Goal: Task Accomplishment & Management: Complete application form

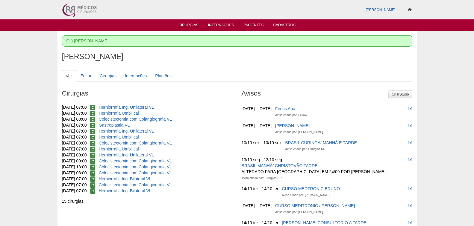
click at [185, 25] on link "Cirurgias" at bounding box center [188, 25] width 20 height 5
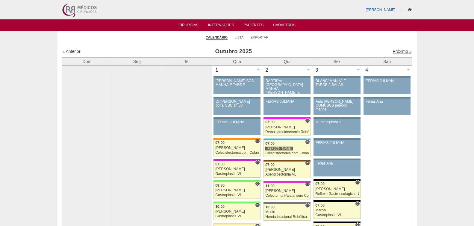
click at [395, 50] on link "Próximo »" at bounding box center [401, 51] width 19 height 5
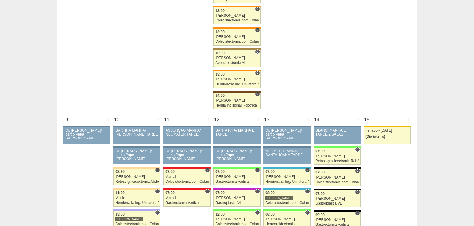
scroll to position [242, 0]
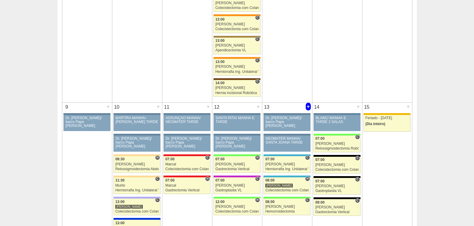
click at [307, 104] on div "+" at bounding box center [307, 107] width 5 height 8
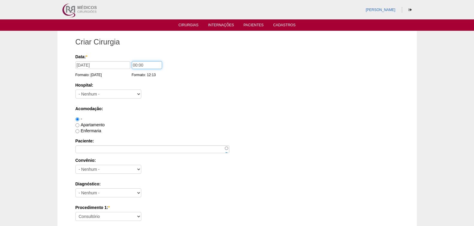
drag, startPoint x: 130, startPoint y: 64, endPoint x: 135, endPoint y: 62, distance: 5.0
click at [135, 62] on input "00:00" at bounding box center [147, 65] width 30 height 8
type input "11:00"
click at [105, 94] on select "- Nenhum - 9 de Julho Albert Einstein Alvorada América Assunção Bartira Benefic…" at bounding box center [108, 94] width 66 height 9
select select "56"
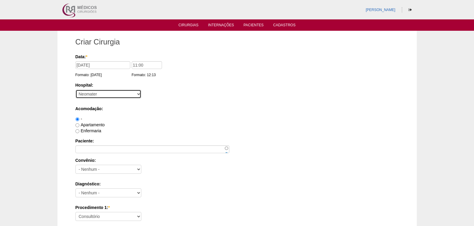
click at [75, 90] on select "- Nenhum - 9 de Julho Albert Einstein Alvorada América Assunção Bartira Benefic…" at bounding box center [108, 94] width 66 height 9
click at [86, 124] on label "Apartamento" at bounding box center [89, 125] width 29 height 5
click at [79, 124] on input "Apartamento" at bounding box center [77, 126] width 4 height 4
radio input "true"
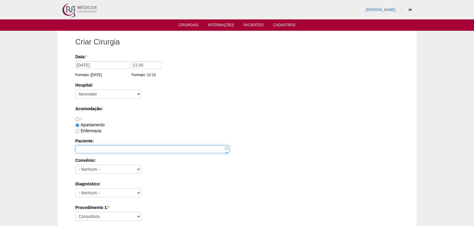
click at [96, 150] on input "Paciente:" at bounding box center [152, 150] width 154 height 8
click at [93, 130] on label "Enfermaria" at bounding box center [88, 131] width 26 height 5
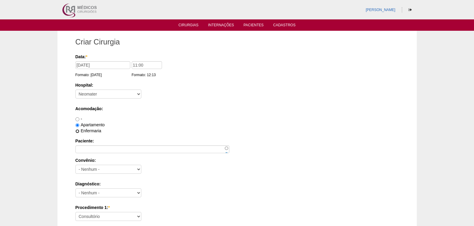
click at [79, 130] on input "Enfermaria" at bounding box center [77, 132] width 4 height 4
radio input "true"
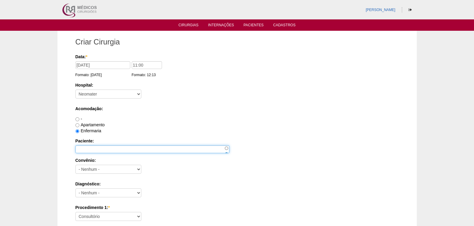
click at [109, 153] on input "Paciente:" at bounding box center [152, 150] width 154 height 8
type input "Jeane Leite Barbosa dos Santos"
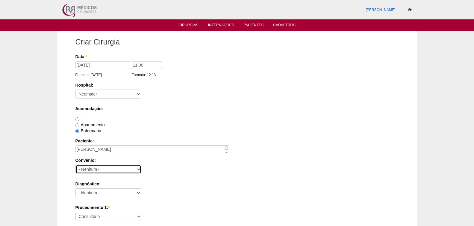
click at [111, 171] on select "- Nenhum - Abet Afresp Allianz Amil Blue Life Caasp Cabesp Caixa de Pensões Car…" at bounding box center [108, 169] width 66 height 9
select select "25"
click at [75, 165] on select "- Nenhum - Abet Afresp Allianz Amil Blue Life Caasp Cabesp Caixa de Pensões Car…" at bounding box center [108, 169] width 66 height 9
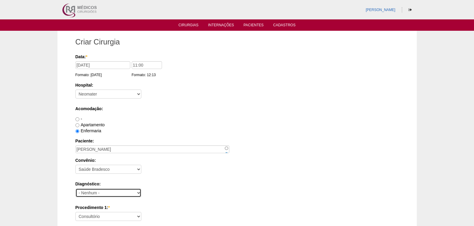
click at [99, 190] on select "- Nenhum - Abdome Agudo Abscesso Hepático Abscesso Perianal Abscesso Peritoneal…" at bounding box center [108, 193] width 66 height 9
select select "12"
click at [75, 189] on select "- Nenhum - Abdome Agudo Abscesso Hepático Abscesso Perianal Abscesso Peritoneal…" at bounding box center [108, 193] width 66 height 9
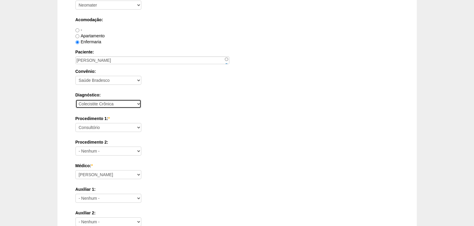
scroll to position [90, 0]
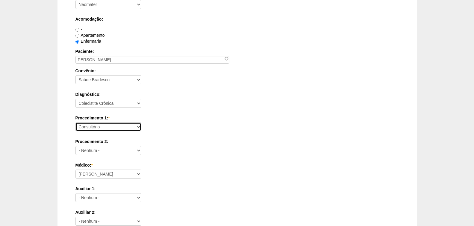
click at [111, 129] on select "Consultório Abscesso Hepático - Drenagem Abscesso perianal Amputação Abdômino P…" at bounding box center [108, 127] width 66 height 9
select select "3735"
click at [75, 123] on select "Consultório Abscesso Hepático - Drenagem Abscesso perianal Amputação Abdômino P…" at bounding box center [108, 127] width 66 height 9
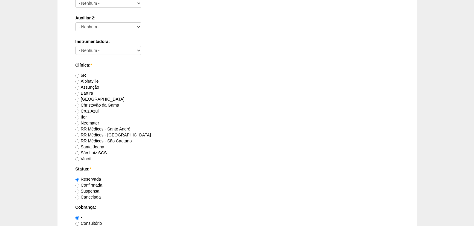
scroll to position [291, 0]
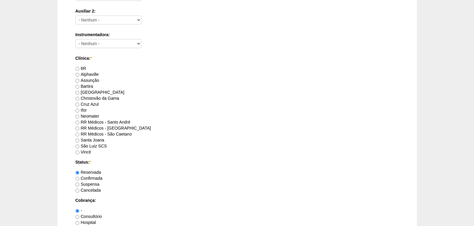
click at [90, 116] on label "Neomater" at bounding box center [87, 116] width 24 height 5
click at [79, 116] on input "Neomater" at bounding box center [77, 117] width 4 height 4
radio input "true"
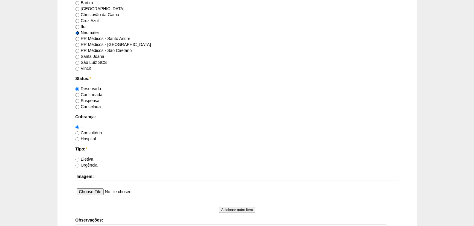
scroll to position [381, 0]
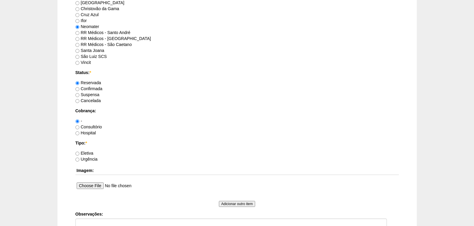
click at [89, 132] on label "Hospital" at bounding box center [85, 133] width 21 height 5
click at [79, 132] on input "Hospital" at bounding box center [77, 134] width 4 height 4
radio input "true"
click at [89, 152] on label "Eletiva" at bounding box center [84, 153] width 18 height 5
click at [79, 152] on input "Eletiva" at bounding box center [77, 154] width 4 height 4
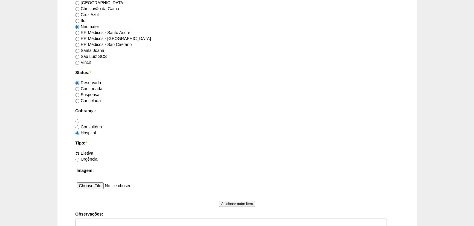
radio input "true"
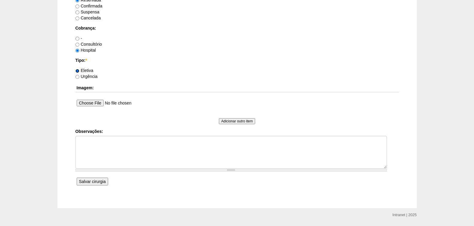
scroll to position [482, 0]
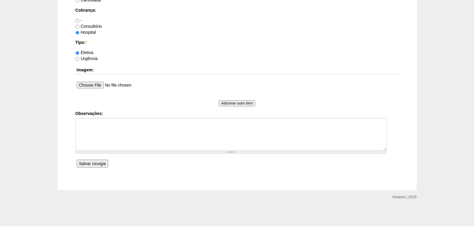
click at [94, 164] on input "Salvar cirurgia" at bounding box center [92, 164] width 31 height 8
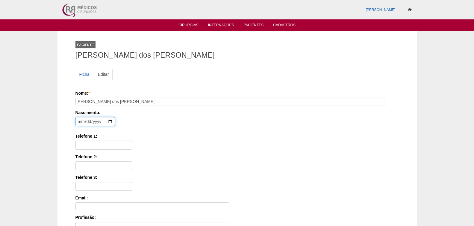
click at [79, 121] on input "date" at bounding box center [94, 121] width 39 height 9
type input "[DATE]"
click at [88, 146] on input "Telefone 1:" at bounding box center [103, 145] width 57 height 9
click at [90, 146] on input "11 9" at bounding box center [103, 145] width 57 height 9
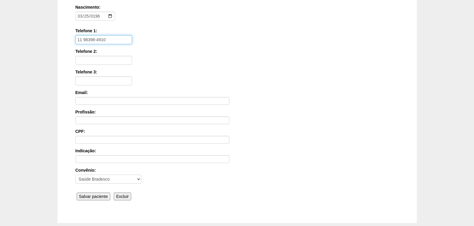
scroll to position [120, 0]
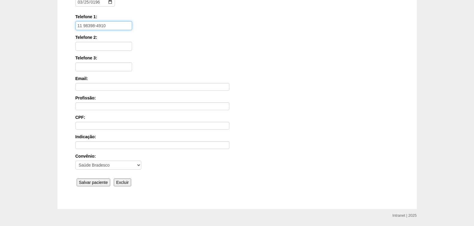
type input "11 98398-4910"
click at [94, 184] on input "Salvar paciente" at bounding box center [94, 183] width 34 height 8
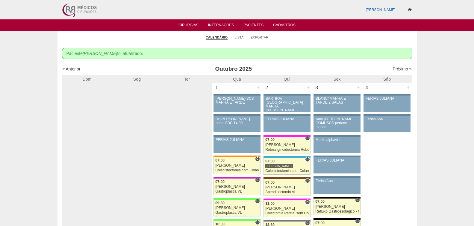
click at [393, 68] on link "Próximo »" at bounding box center [401, 69] width 19 height 5
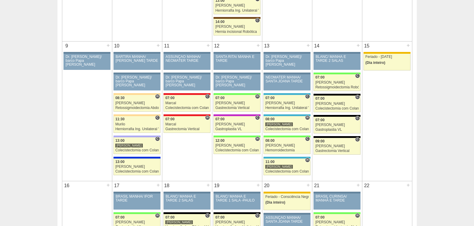
scroll to position [299, 0]
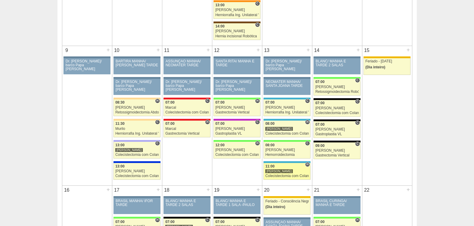
click at [292, 174] on link "89467 [PERSON_NAME] H 11:00 [PERSON_NAME] Colecistectomia com Colangiografia VL…" at bounding box center [286, 171] width 47 height 17
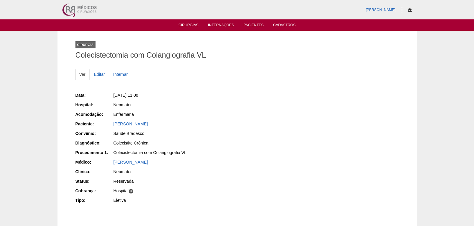
click at [410, 10] on icon at bounding box center [409, 10] width 3 height 4
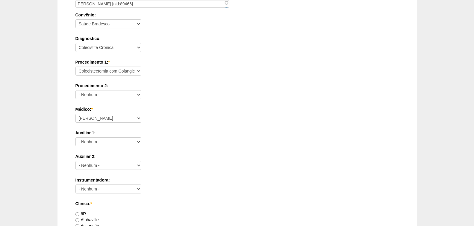
scroll to position [179, 0]
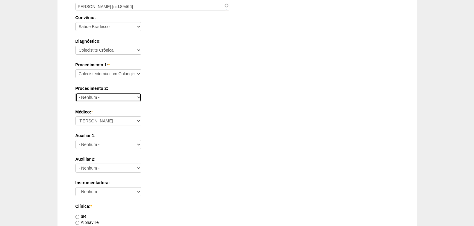
click at [125, 98] on select "- Nenhum - Consultório Abscesso Hepático - Drenagem Abscesso perianal Amputação…" at bounding box center [108, 97] width 66 height 9
select select "3740"
click at [75, 93] on select "- Nenhum - Consultório Abscesso Hepático - Drenagem Abscesso perianal Amputação…" at bounding box center [108, 97] width 66 height 9
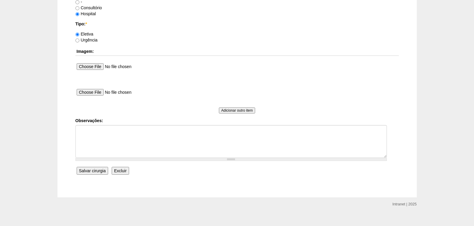
scroll to position [544, 0]
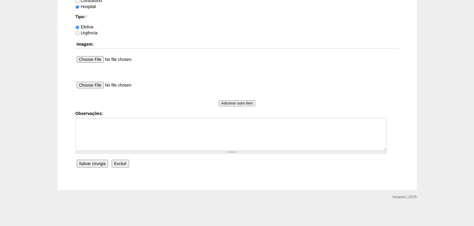
click at [83, 163] on input "Salvar cirurgia" at bounding box center [92, 164] width 31 height 8
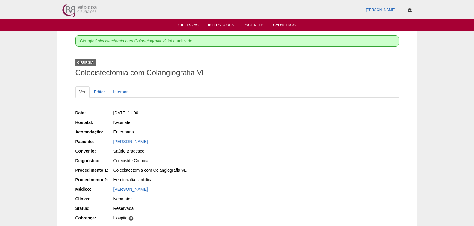
click at [409, 9] on icon at bounding box center [409, 10] width 3 height 4
